Goal: Task Accomplishment & Management: Complete application form

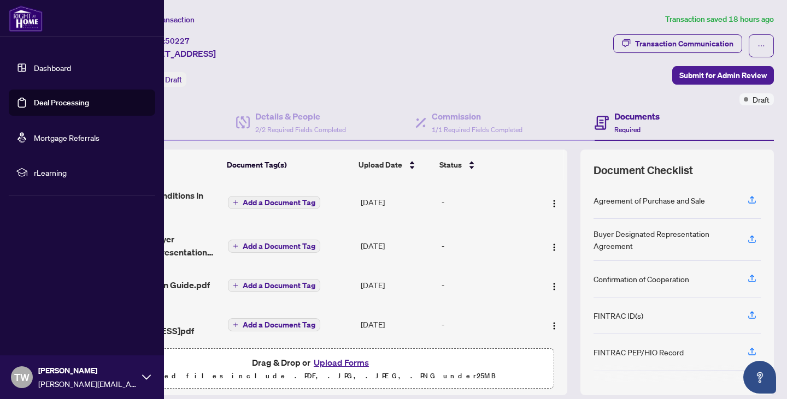
click at [17, 16] on img at bounding box center [26, 18] width 34 height 26
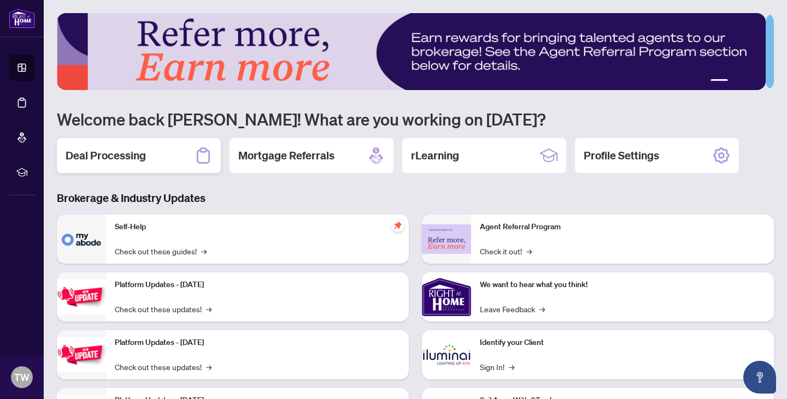
click at [122, 152] on h2 "Deal Processing" at bounding box center [106, 155] width 80 height 15
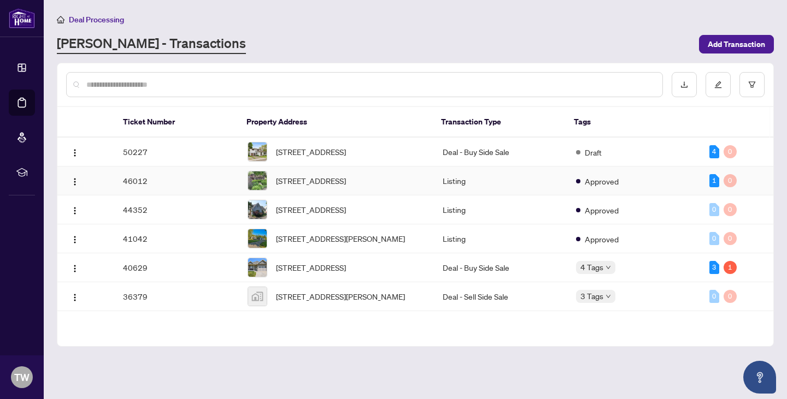
click at [166, 186] on td "46012" at bounding box center [176, 181] width 125 height 29
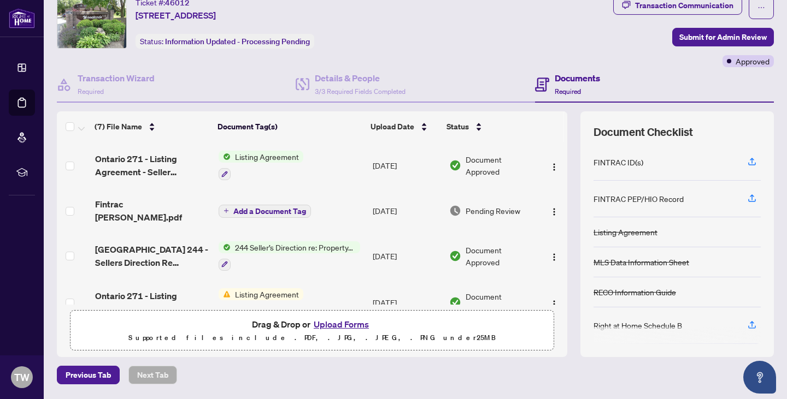
scroll to position [38, 0]
click at [334, 321] on button "Upload Forms" at bounding box center [341, 325] width 62 height 14
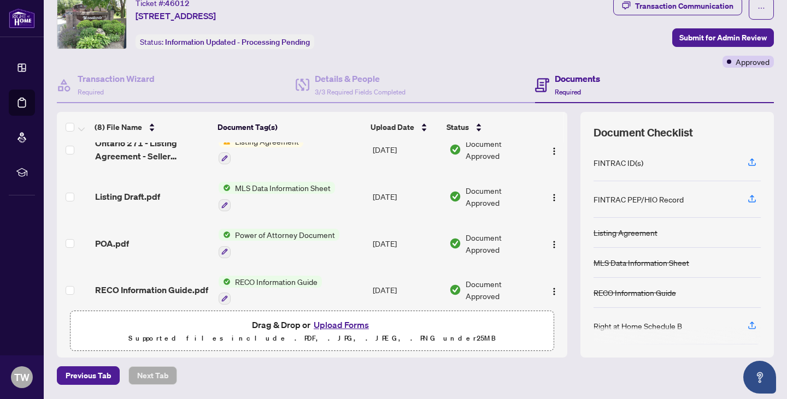
scroll to position [0, 0]
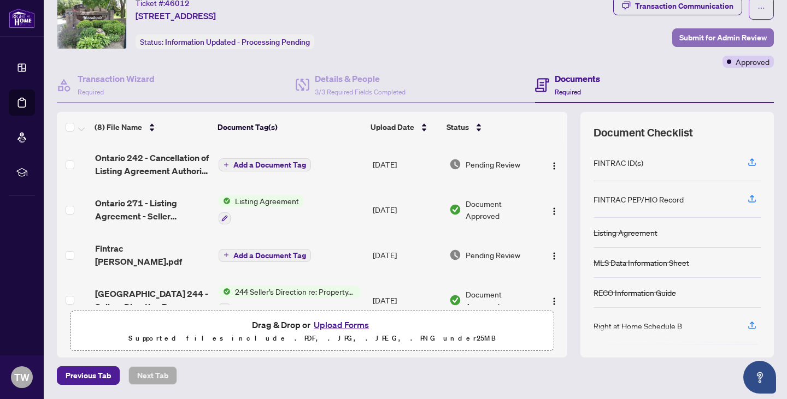
click at [685, 33] on span "Submit for Admin Review" at bounding box center [722, 37] width 87 height 17
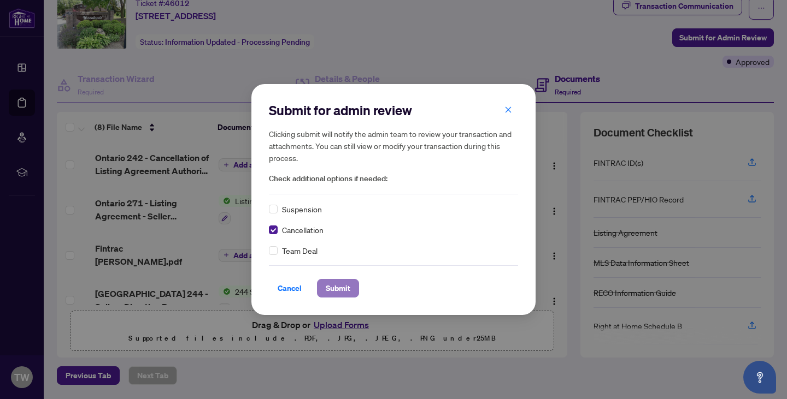
click at [334, 287] on span "Submit" at bounding box center [338, 288] width 25 height 17
